Goal: Information Seeking & Learning: Find specific page/section

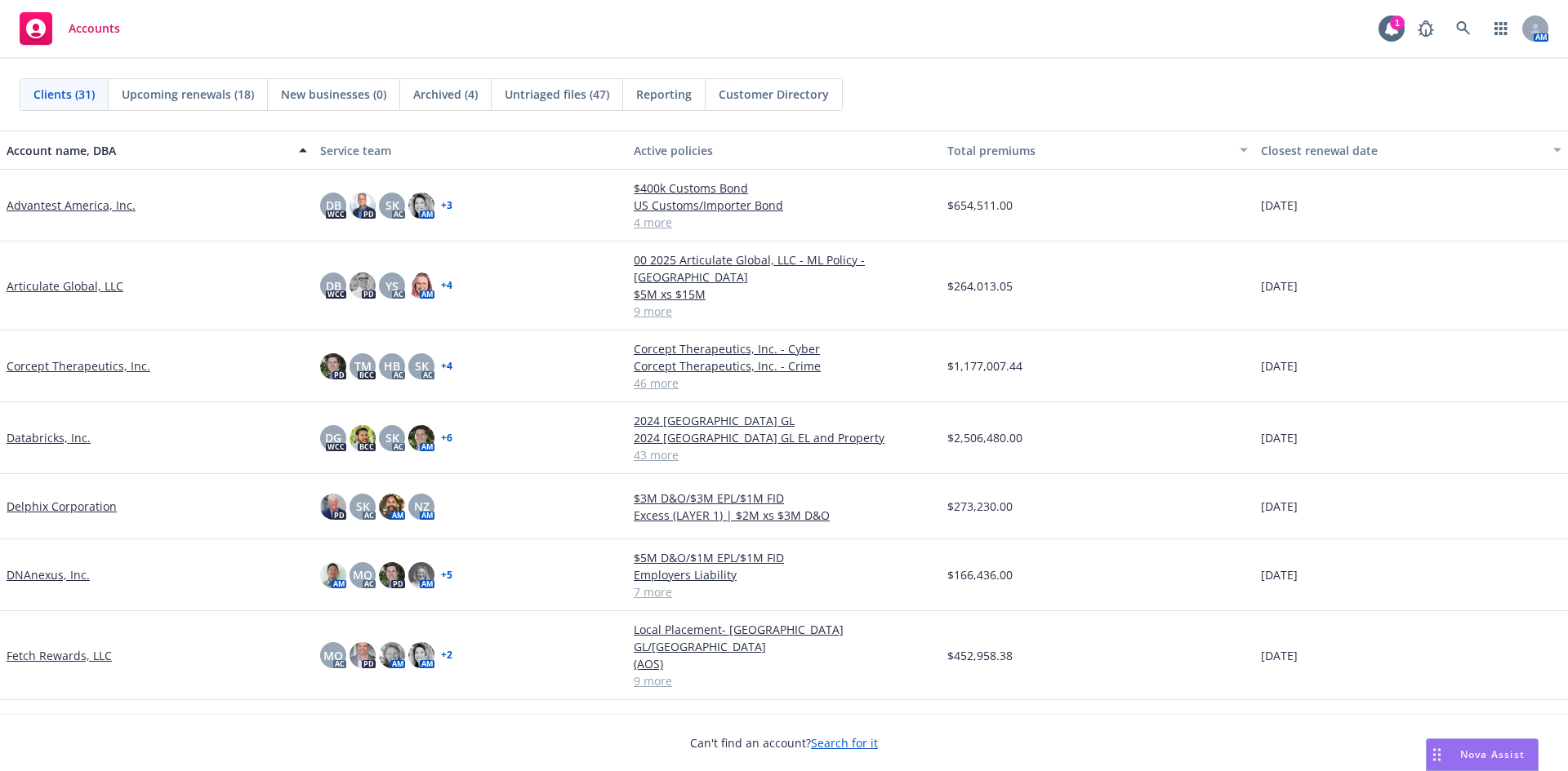
click at [51, 429] on link "Databricks, Inc." at bounding box center [49, 438] width 84 height 17
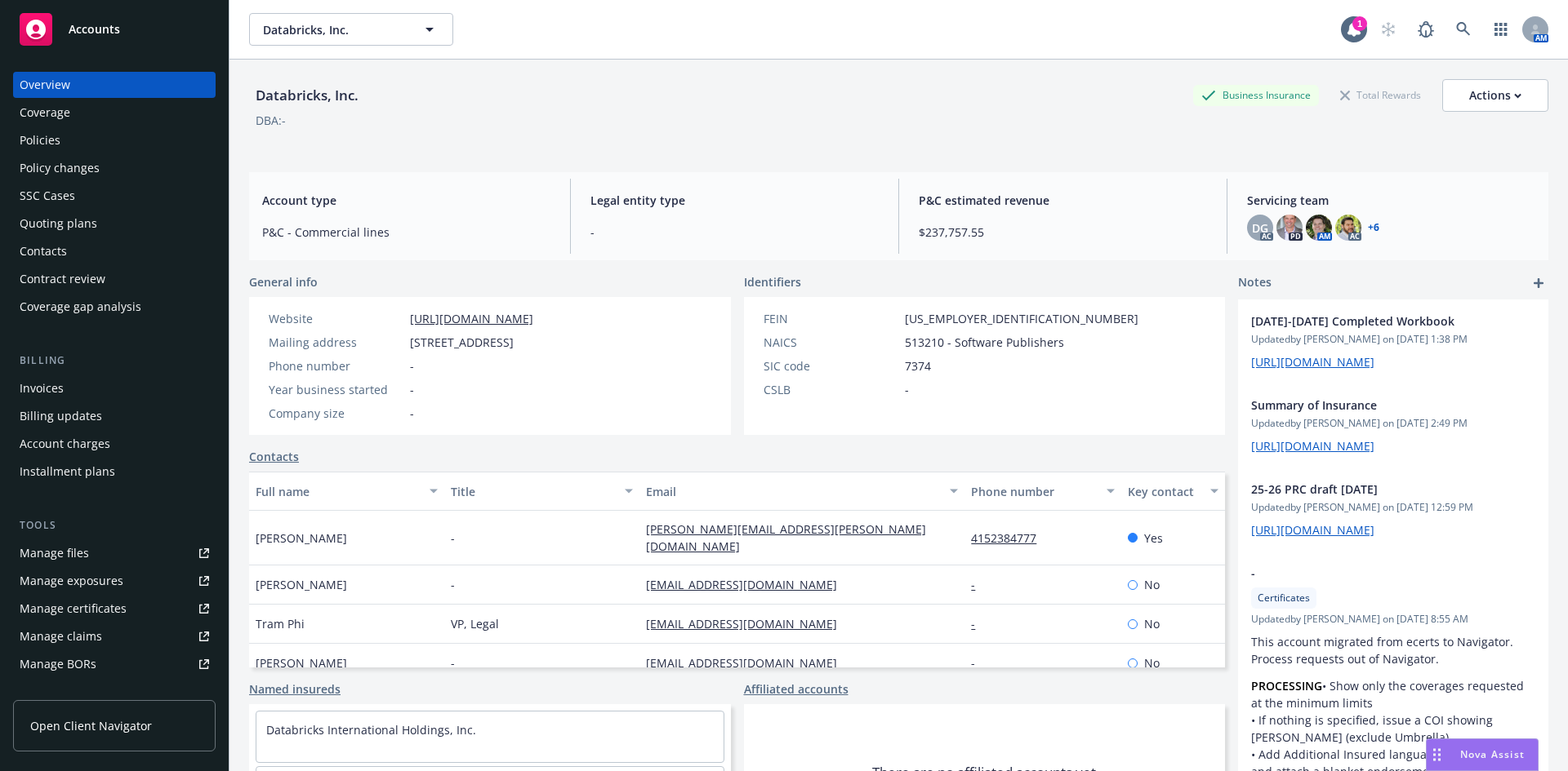
click at [77, 560] on div "Manage files" at bounding box center [54, 553] width 69 height 26
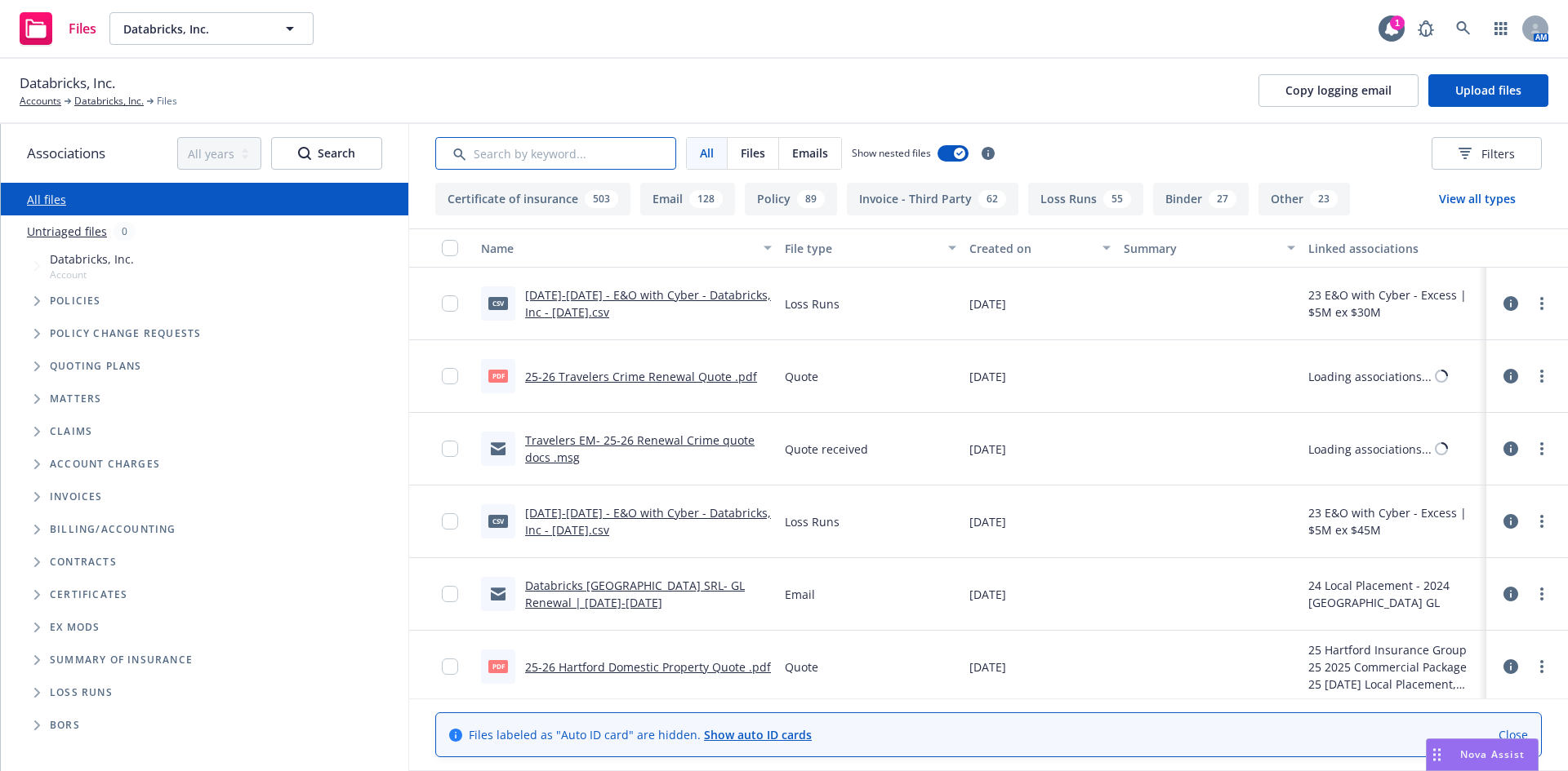
click at [572, 150] on input "Search by keyword..." at bounding box center [555, 153] width 241 height 32
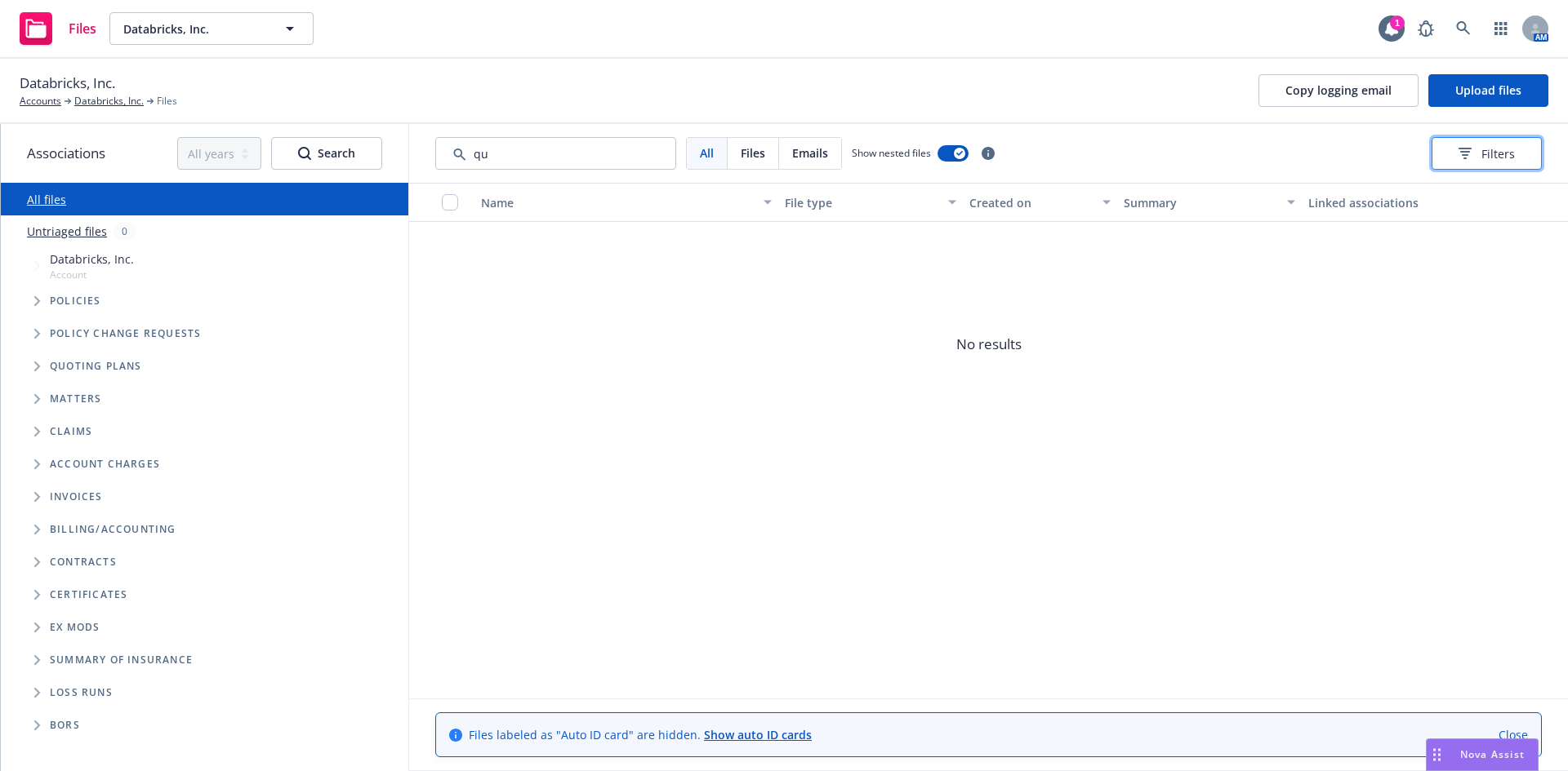
click at [1438, 149] on button "Filters" at bounding box center [1486, 153] width 110 height 32
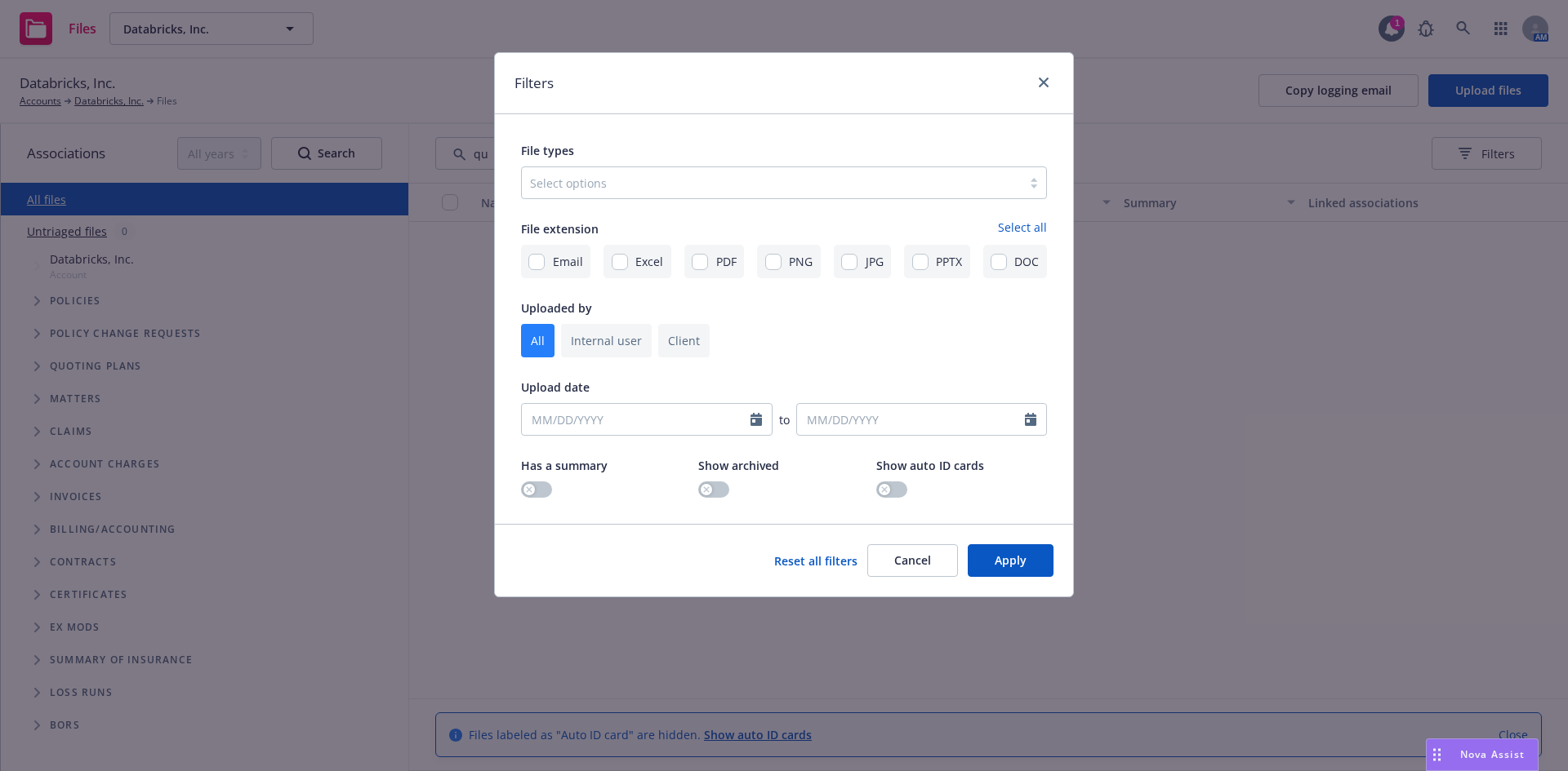
click at [668, 188] on div at bounding box center [772, 183] width 484 height 20
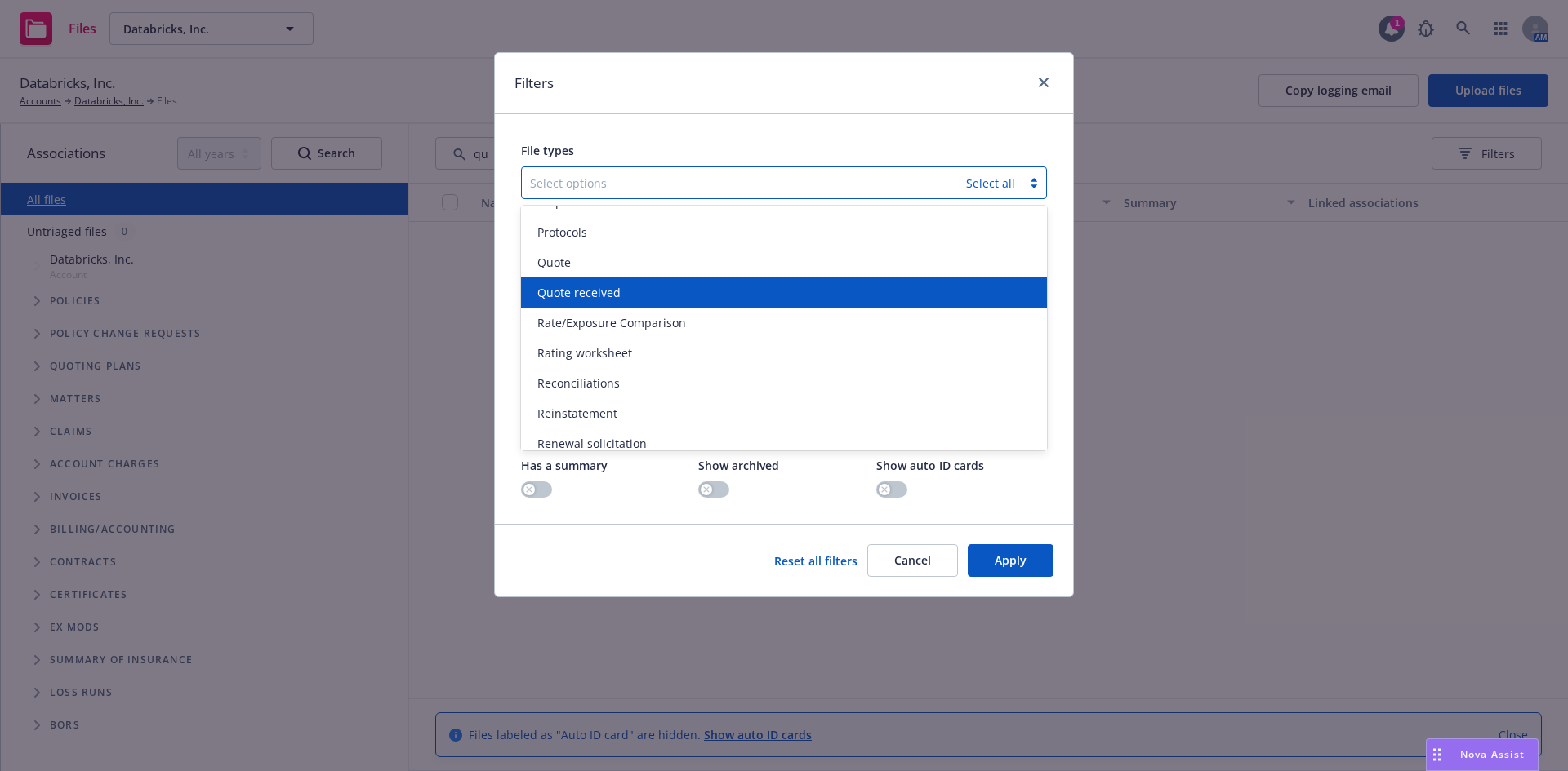
scroll to position [4152, 0]
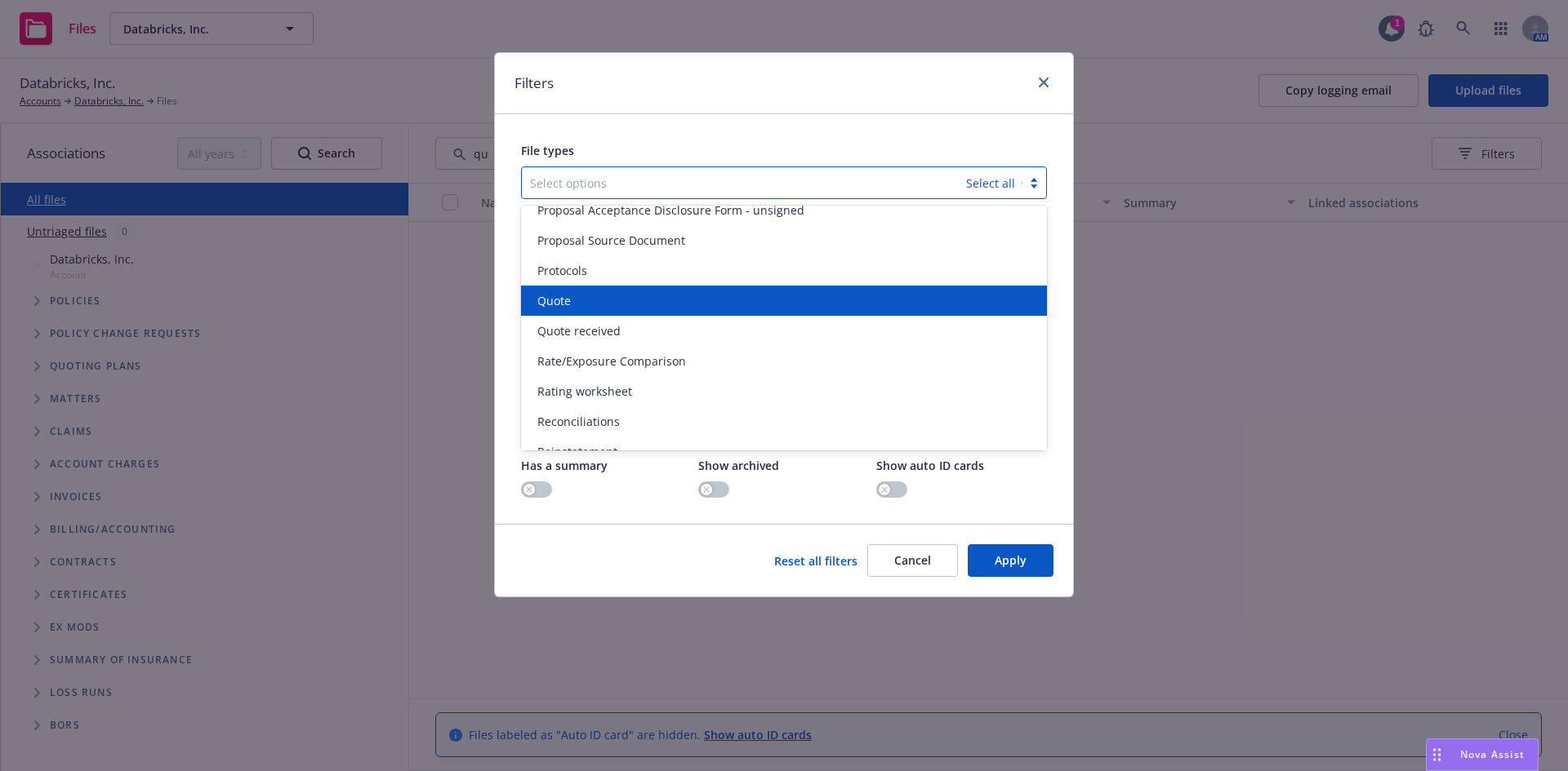
click at [555, 294] on span "Quote" at bounding box center [553, 301] width 33 height 17
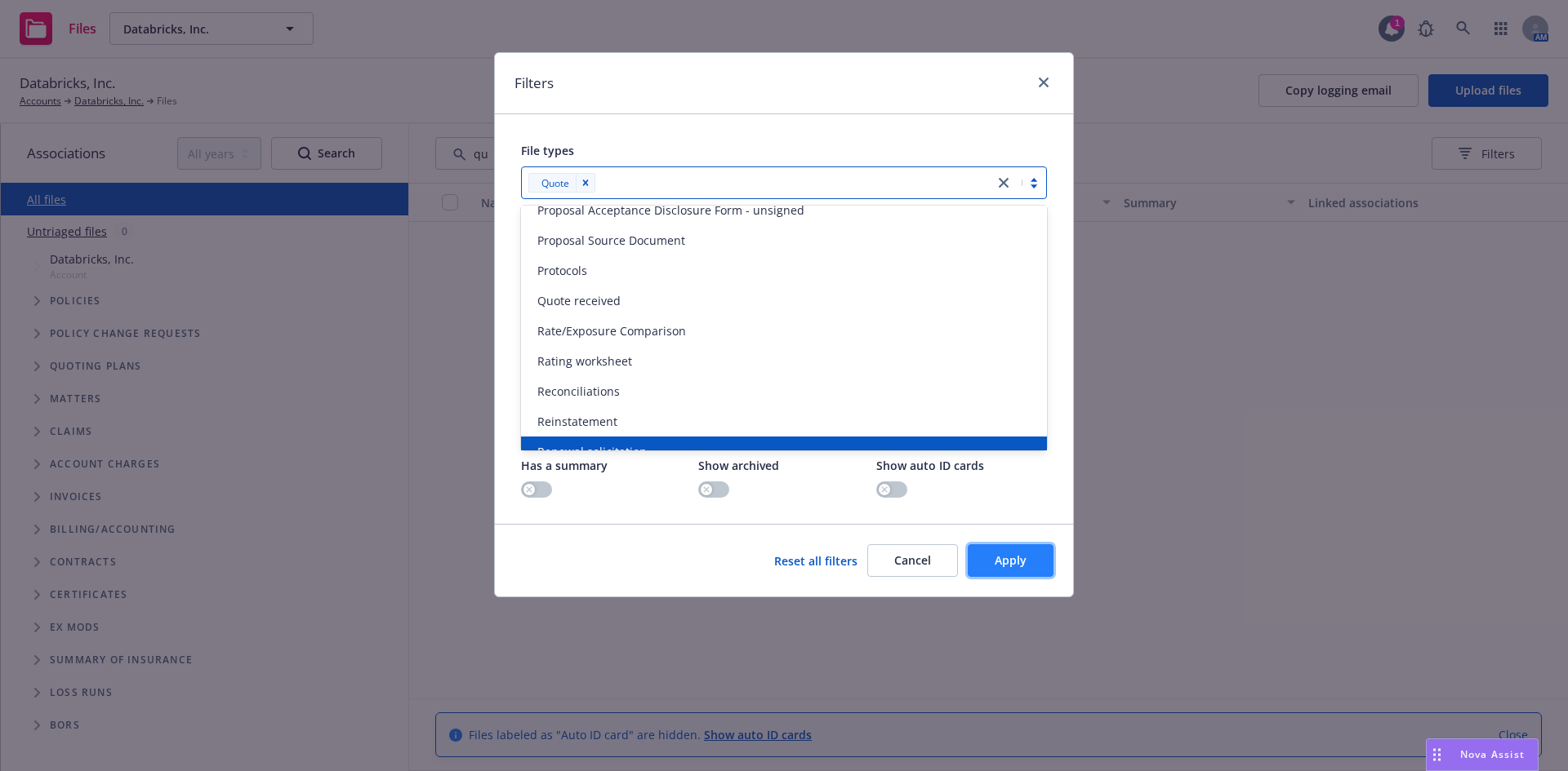
click at [1004, 566] on span "Apply" at bounding box center [1010, 561] width 31 height 15
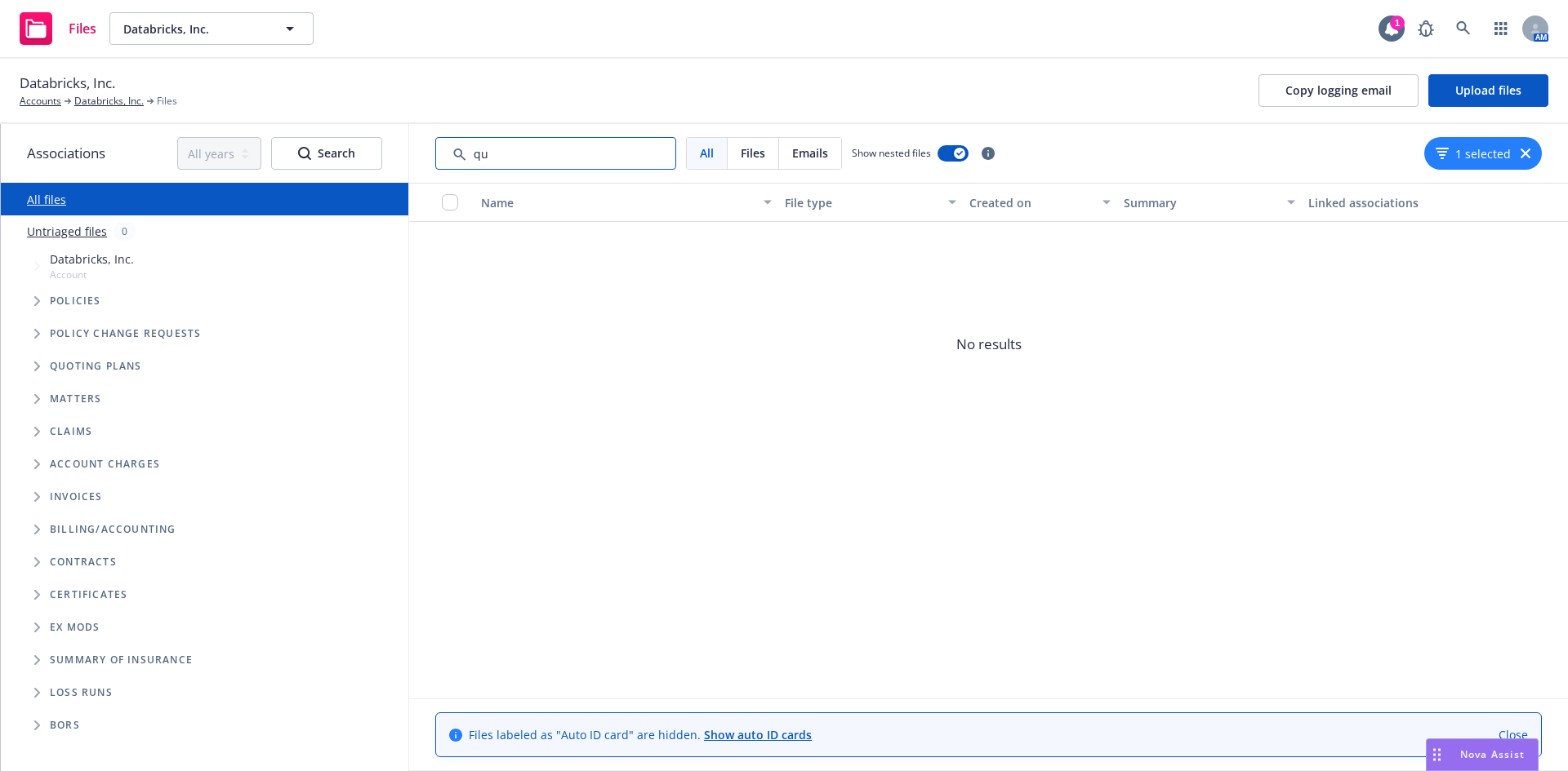
click at [586, 152] on input "Search by keyword..." at bounding box center [555, 153] width 241 height 32
type input "q"
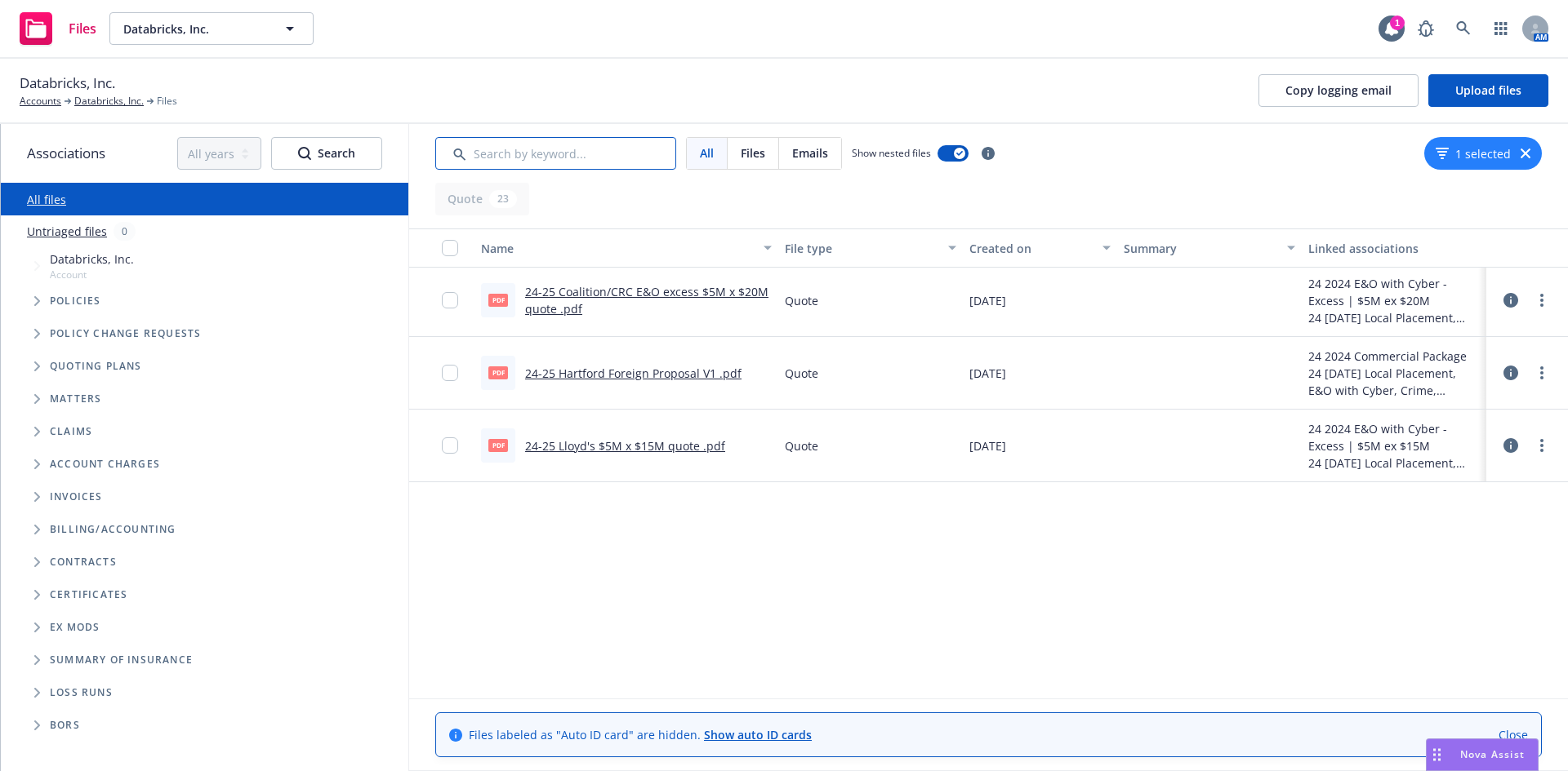
scroll to position [247, 0]
